Goal: Task Accomplishment & Management: Use online tool/utility

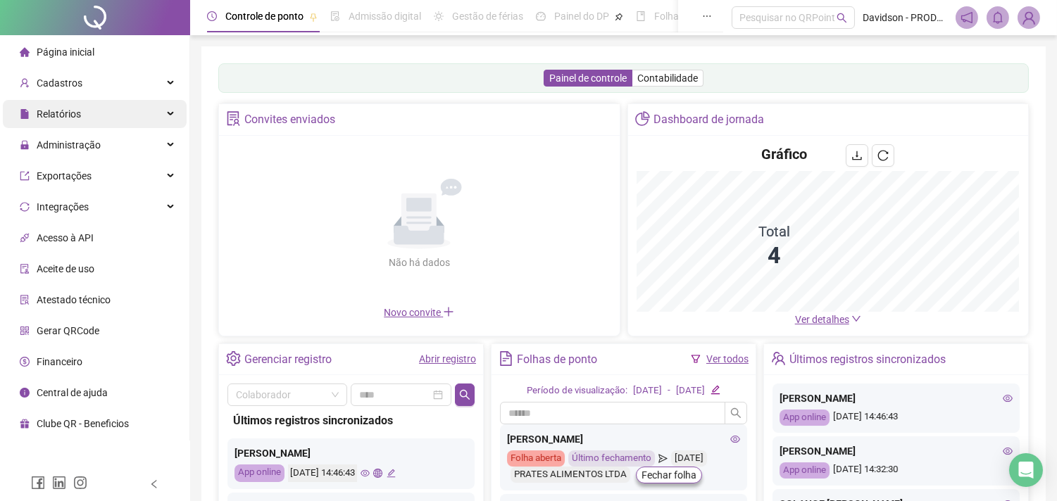
click at [68, 111] on span "Relatórios" at bounding box center [59, 113] width 44 height 11
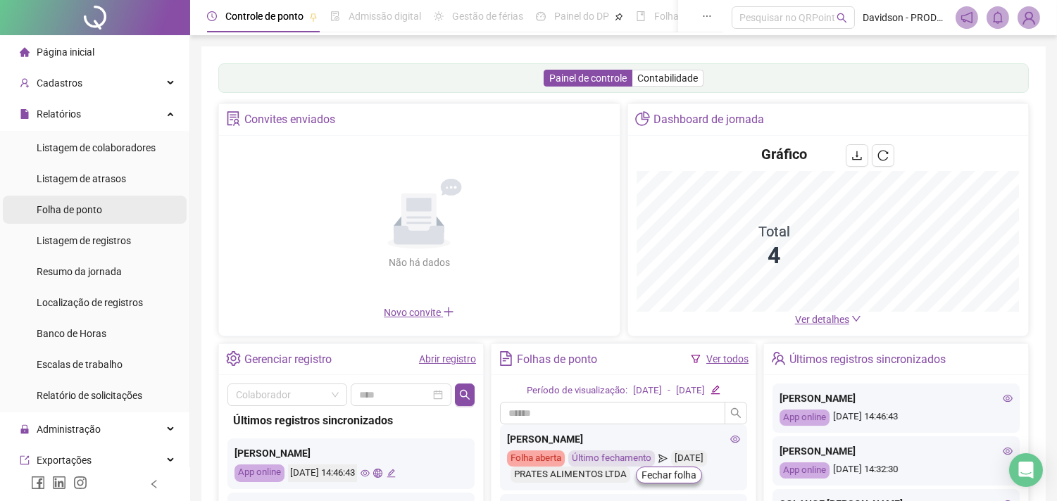
click at [79, 220] on div "Folha de ponto" at bounding box center [69, 210] width 65 height 28
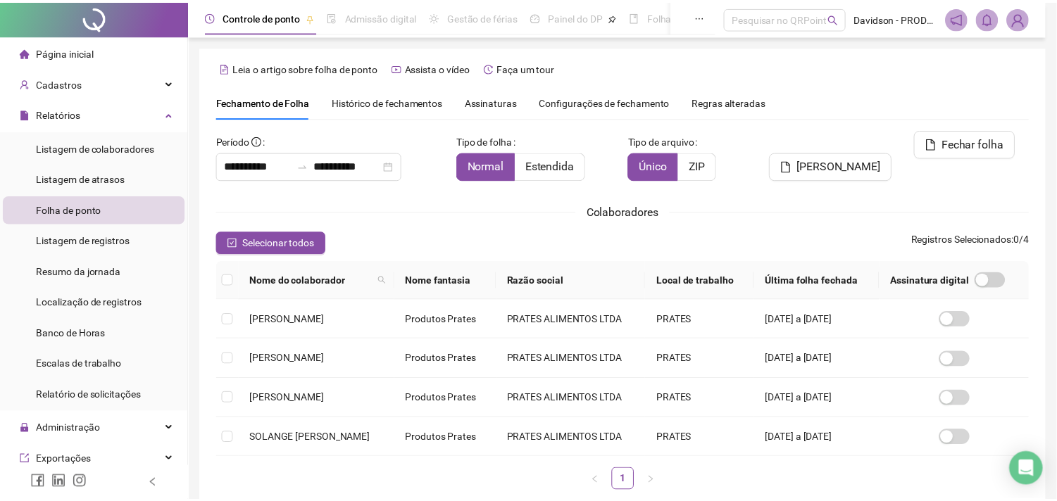
scroll to position [37, 0]
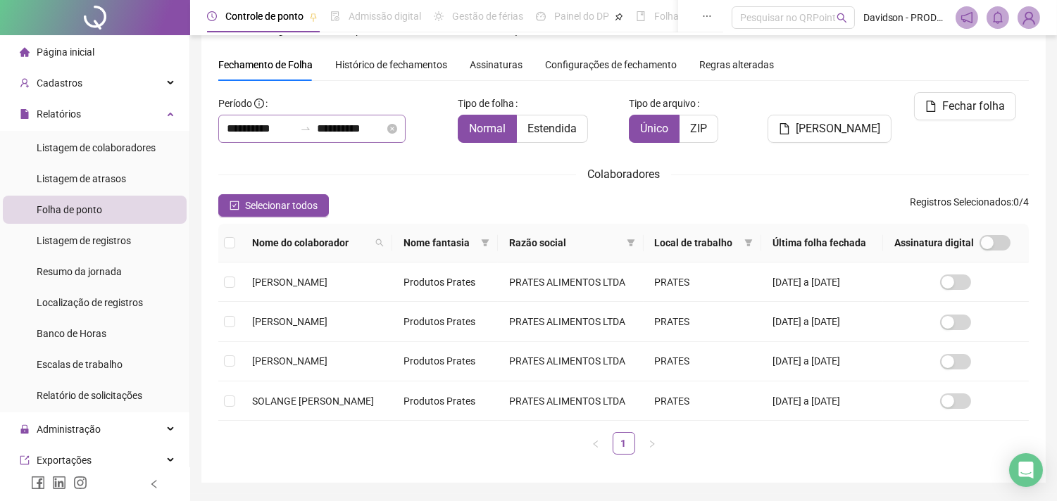
click at [310, 130] on icon "swap-right" at bounding box center [305, 128] width 8 height 3
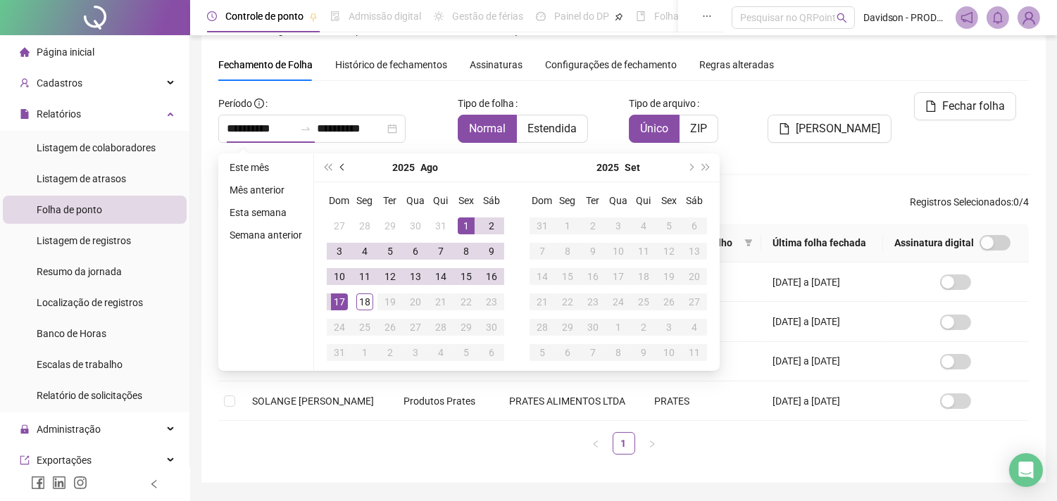
click at [340, 166] on span "prev-year" at bounding box center [343, 167] width 7 height 7
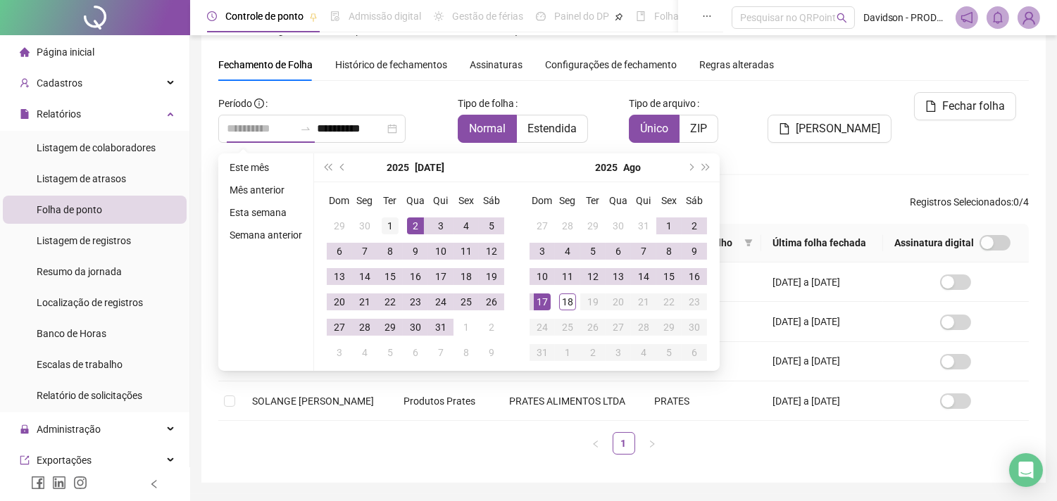
type input "**********"
click at [390, 233] on div "1" at bounding box center [390, 226] width 17 height 17
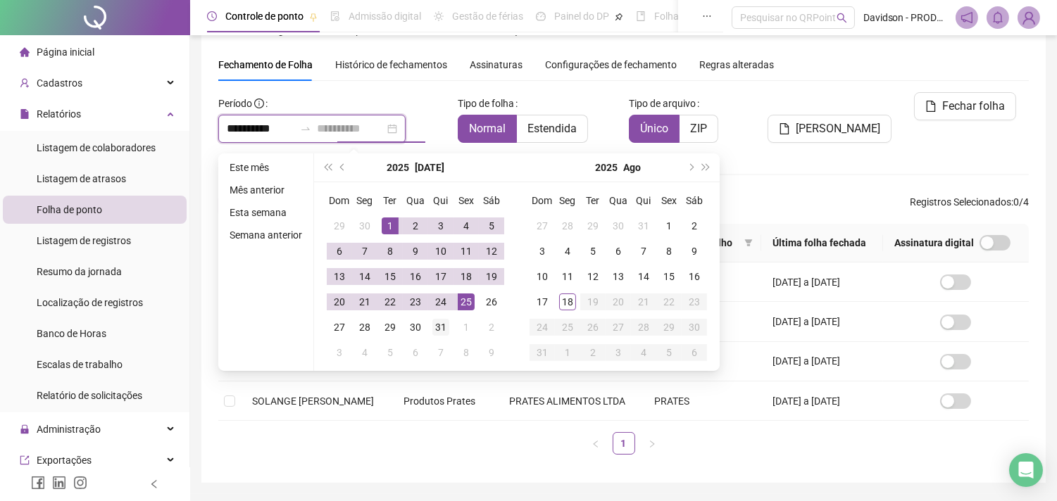
type input "**********"
click at [439, 325] on div "31" at bounding box center [440, 327] width 17 height 17
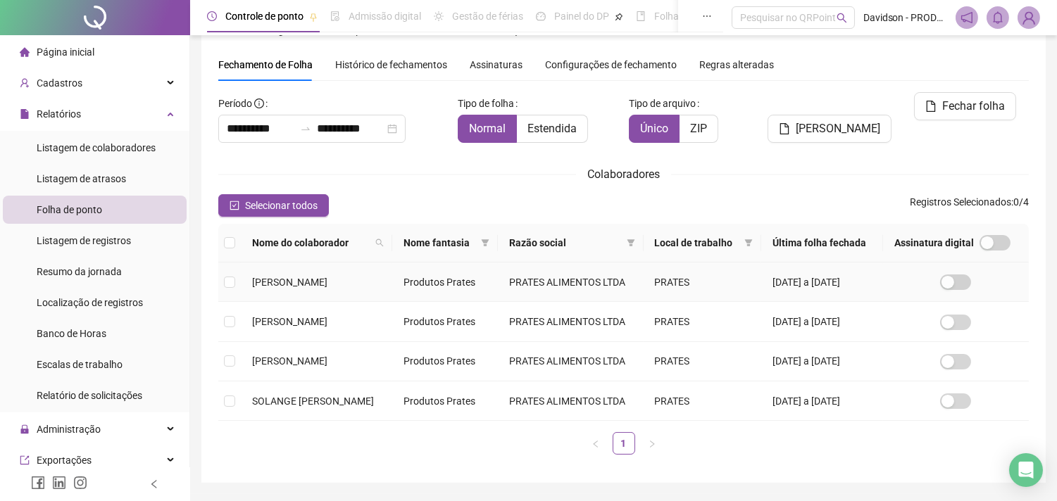
click at [327, 288] on span "[PERSON_NAME]" at bounding box center [289, 282] width 75 height 11
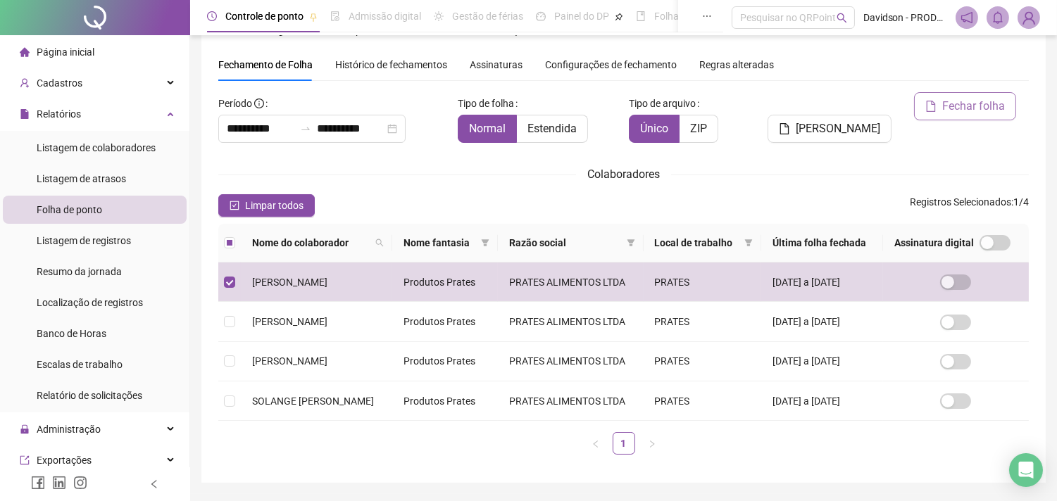
click at [952, 111] on span "Fechar folha" at bounding box center [973, 106] width 63 height 17
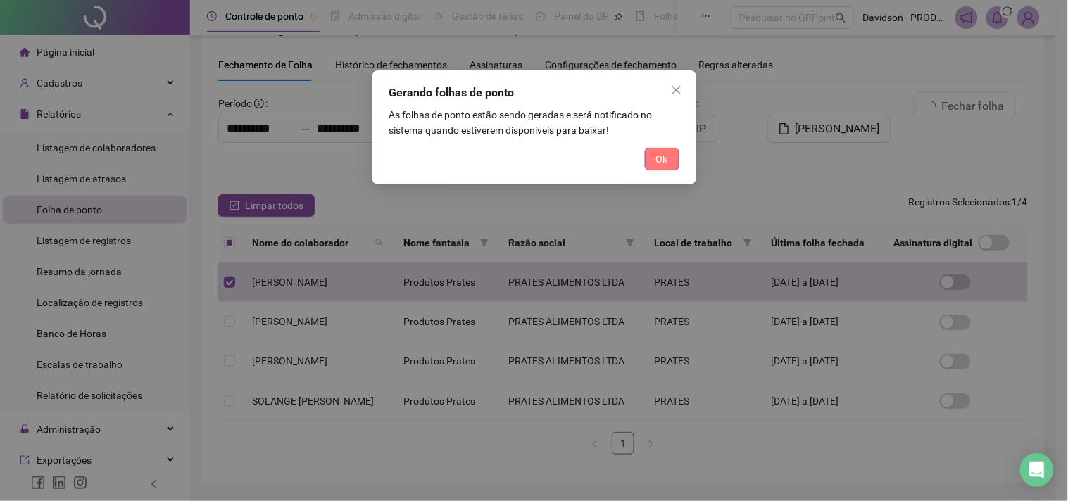
click at [662, 159] on span "Ok" at bounding box center [662, 158] width 12 height 15
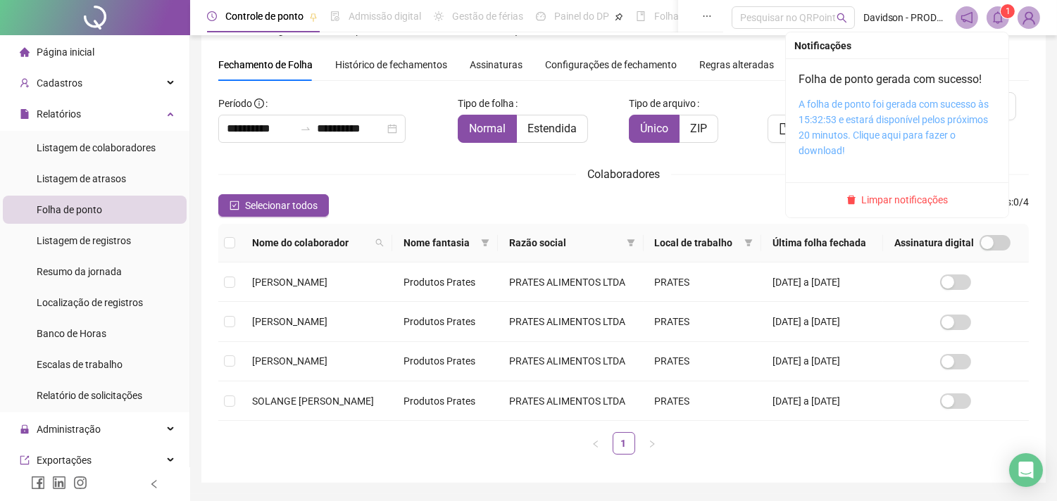
click at [886, 134] on link "A folha de ponto foi gerada com sucesso às 15:32:53 e estará disponível pelos p…" at bounding box center [893, 128] width 190 height 58
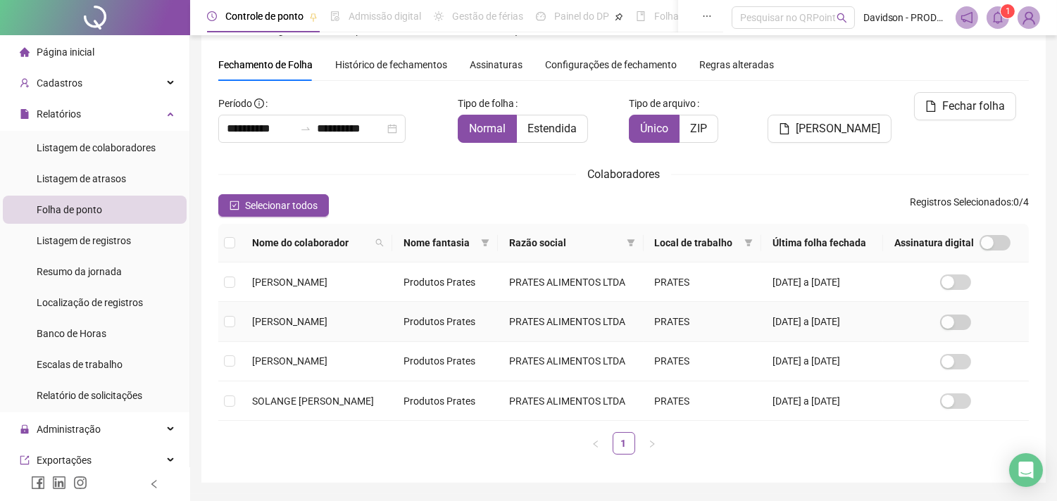
click at [371, 341] on td "[PERSON_NAME]" at bounding box center [316, 321] width 151 height 39
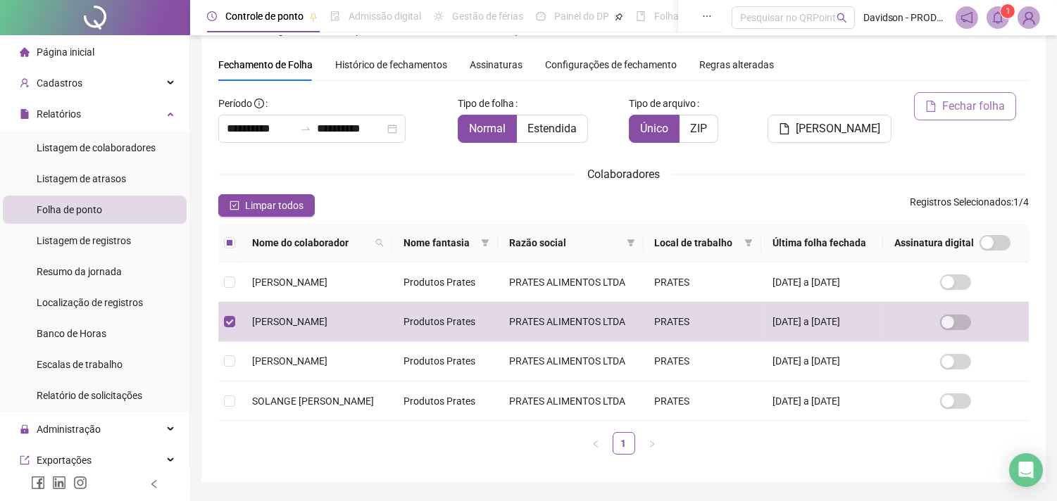
click at [953, 106] on span "Fechar folha" at bounding box center [973, 106] width 63 height 17
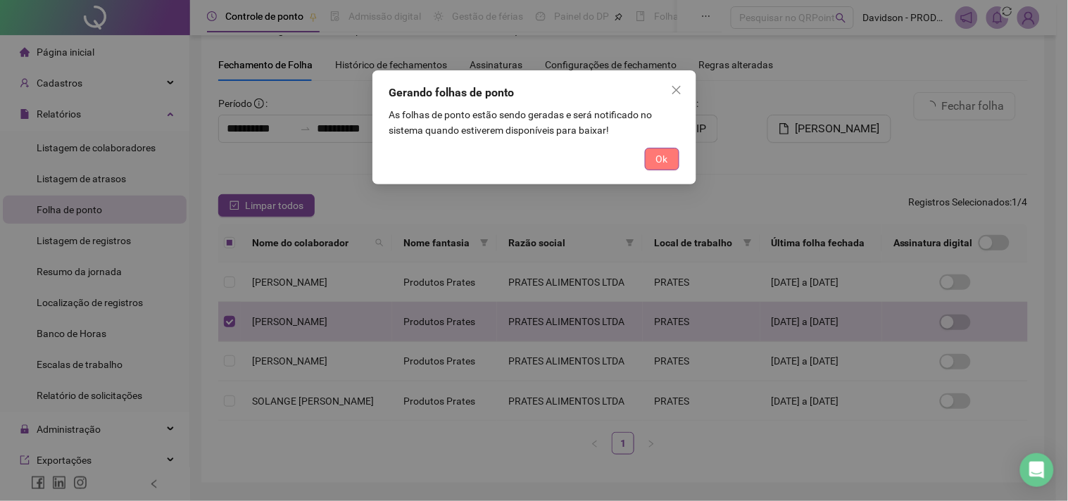
click at [673, 156] on button "Ok" at bounding box center [662, 159] width 35 height 23
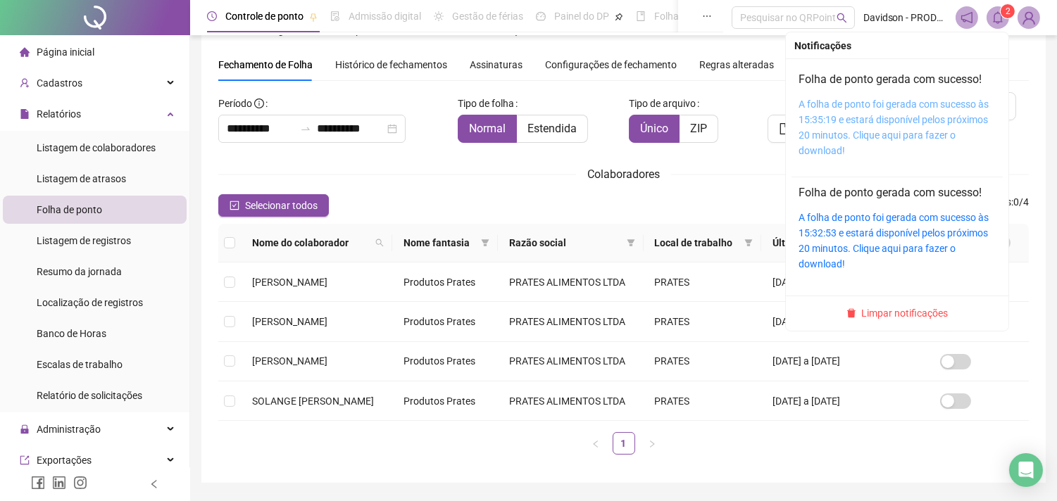
click at [896, 120] on link "A folha de ponto foi gerada com sucesso às 15:35:19 e estará disponível pelos p…" at bounding box center [893, 128] width 190 height 58
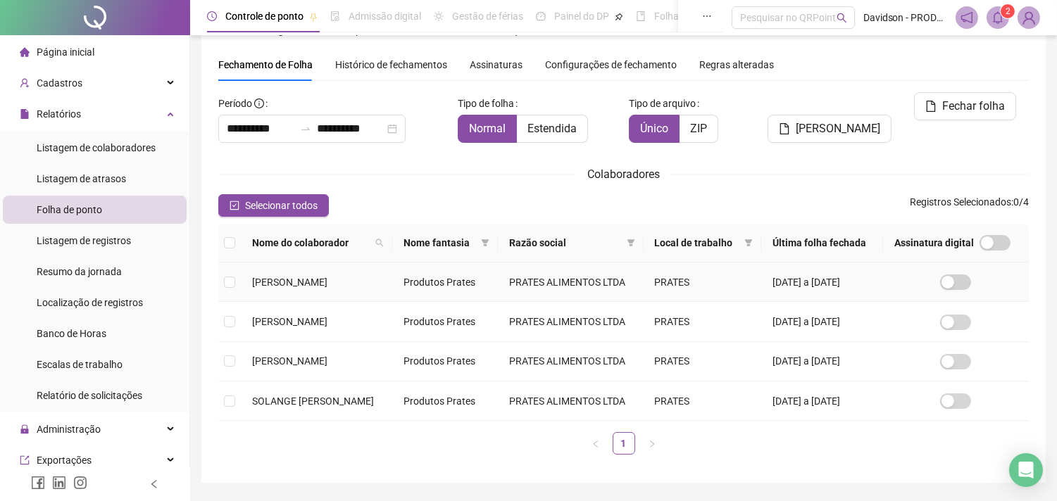
scroll to position [115, 0]
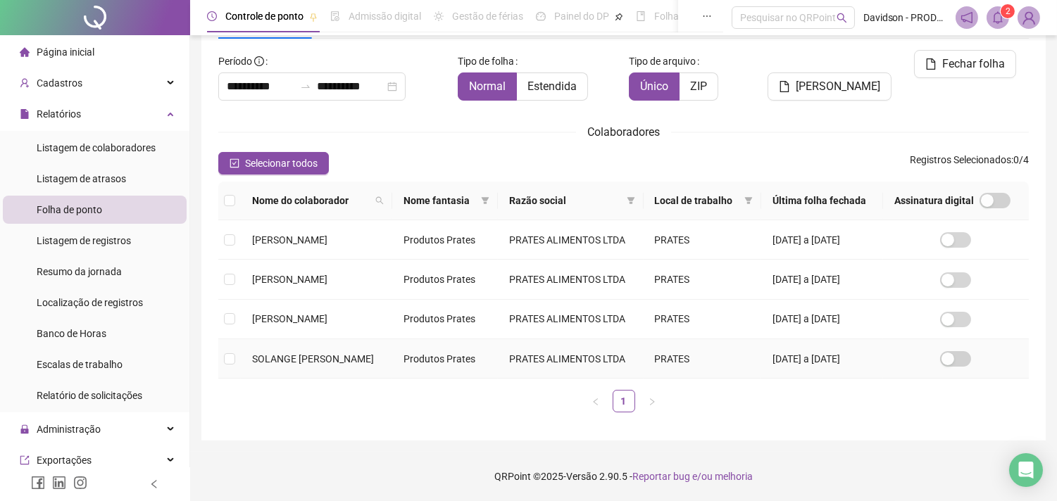
click at [375, 379] on td "SOLANGE [PERSON_NAME]" at bounding box center [316, 358] width 151 height 39
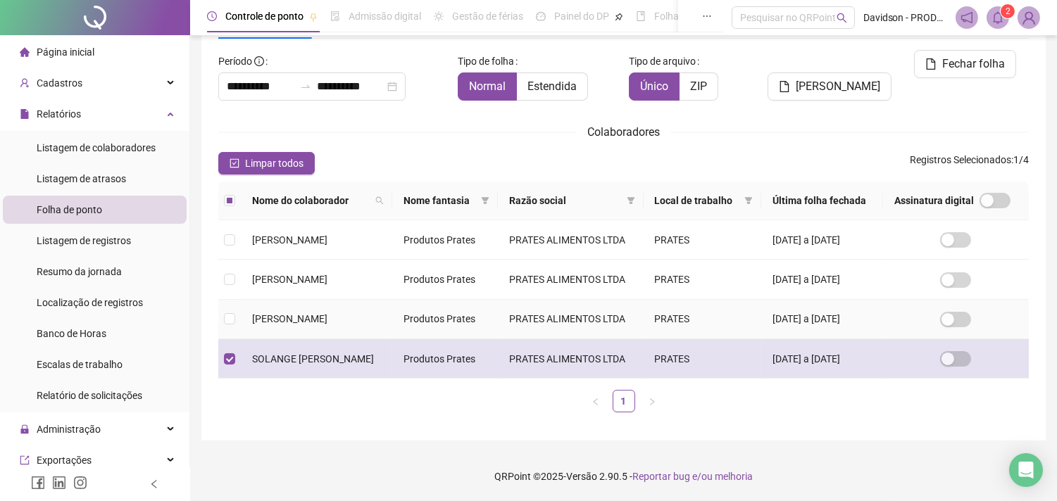
scroll to position [37, 0]
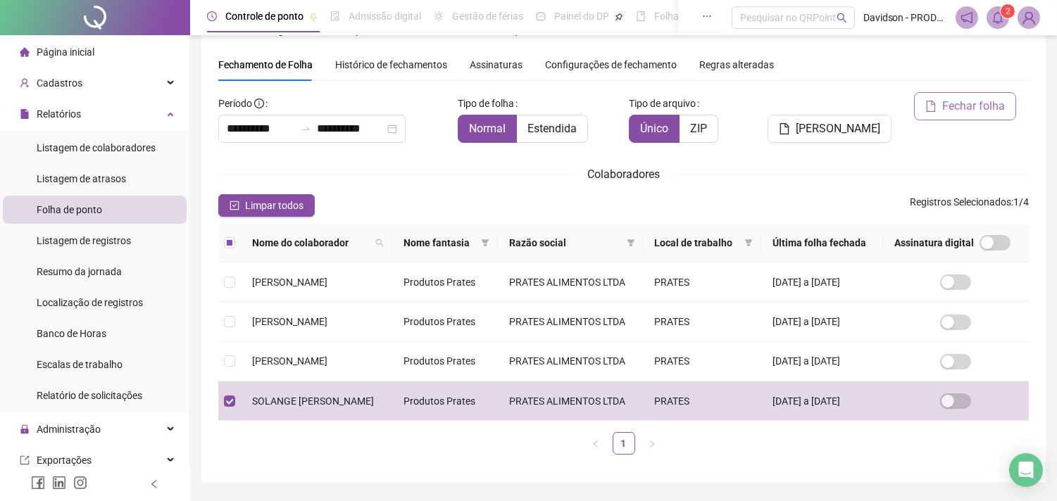
click at [963, 100] on span "Fechar folha" at bounding box center [973, 106] width 63 height 17
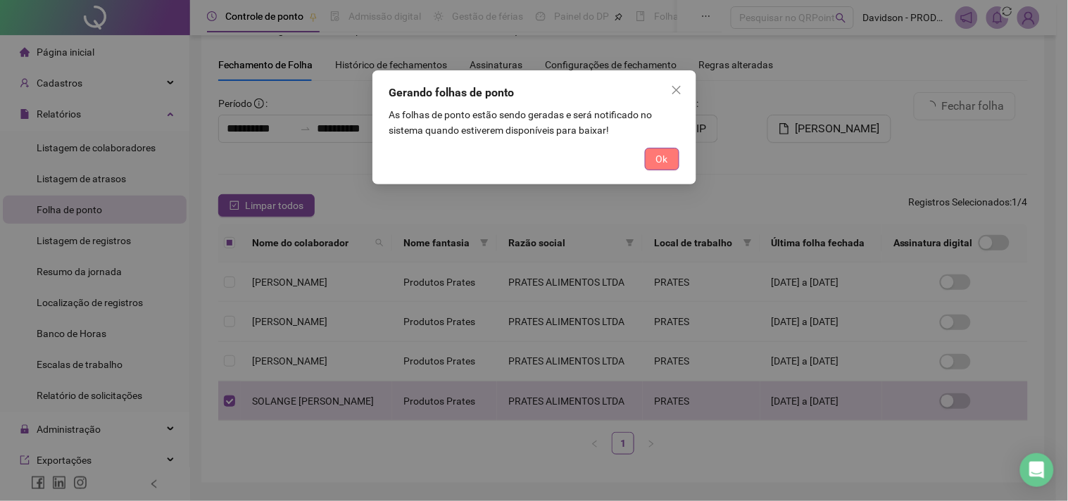
click at [674, 159] on button "Ok" at bounding box center [662, 159] width 35 height 23
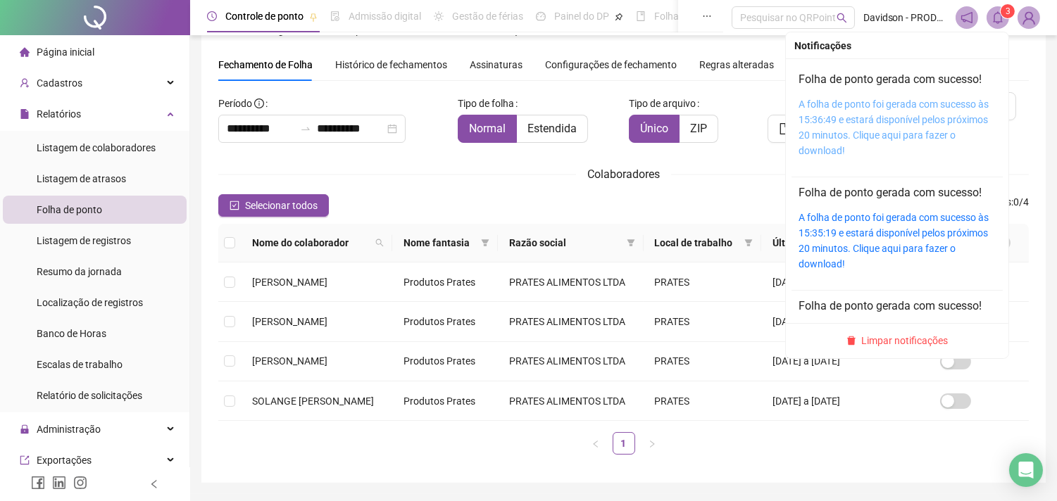
click at [924, 110] on link "A folha de ponto foi gerada com sucesso às 15:36:49 e estará disponível pelos p…" at bounding box center [893, 128] width 190 height 58
